Goal: Task Accomplishment & Management: Use online tool/utility

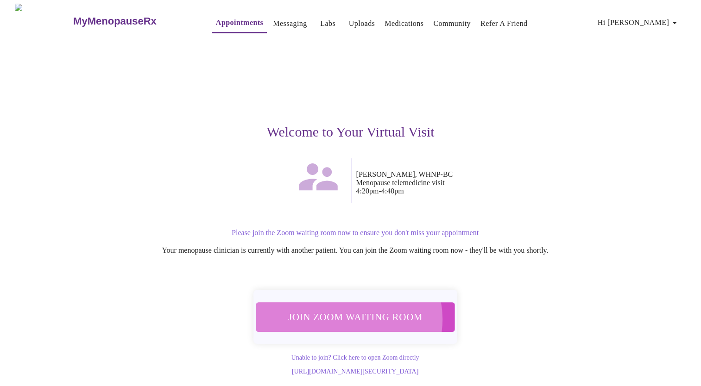
click at [348, 314] on span "Join Zoom Waiting Room" at bounding box center [354, 317] width 175 height 17
